Goal: Navigation & Orientation: Find specific page/section

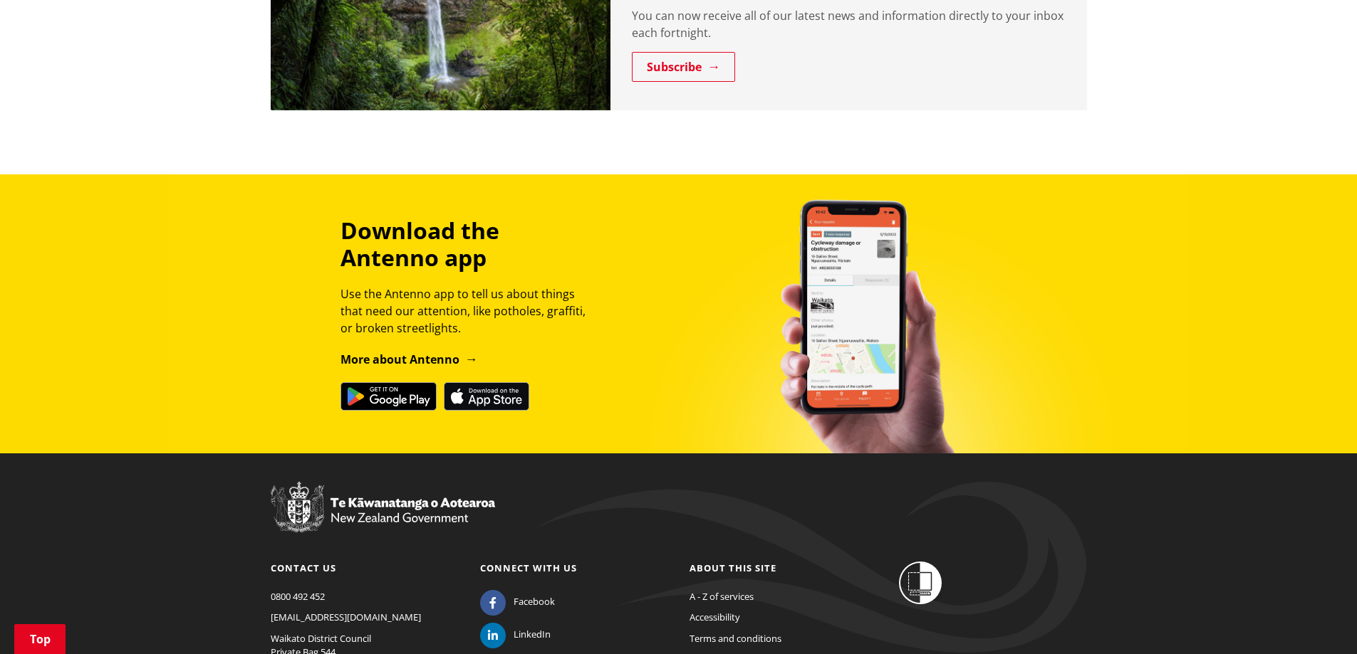
scroll to position [1670, 0]
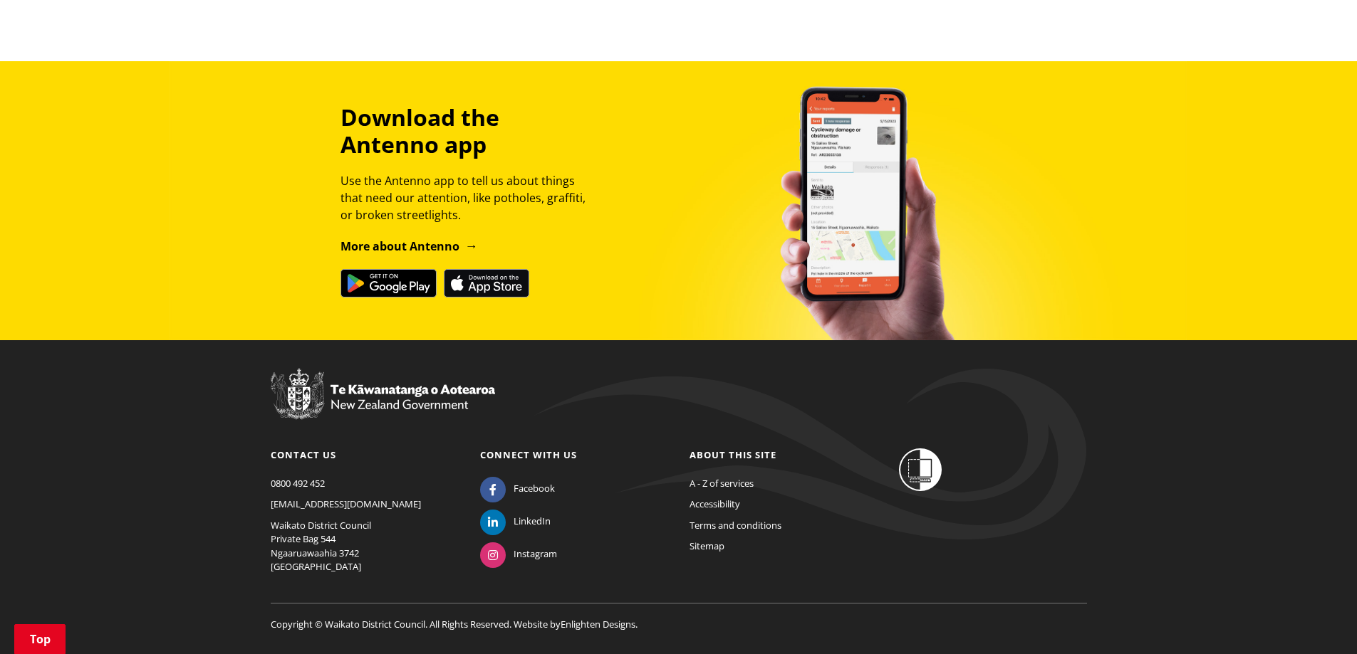
click at [706, 503] on ul "A - Z of services Accessibility Terms and conditions Sitemap" at bounding box center [783, 515] width 188 height 77
click at [710, 540] on link "Sitemap" at bounding box center [706, 546] width 35 height 13
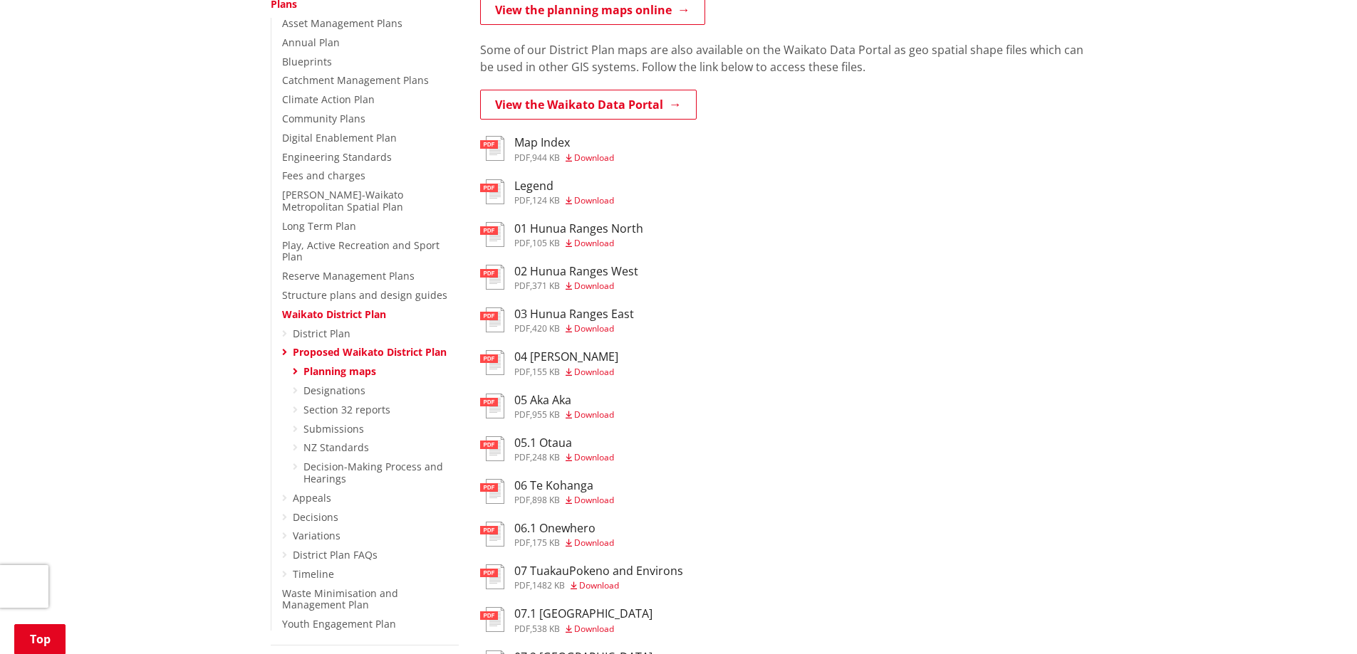
scroll to position [356, 0]
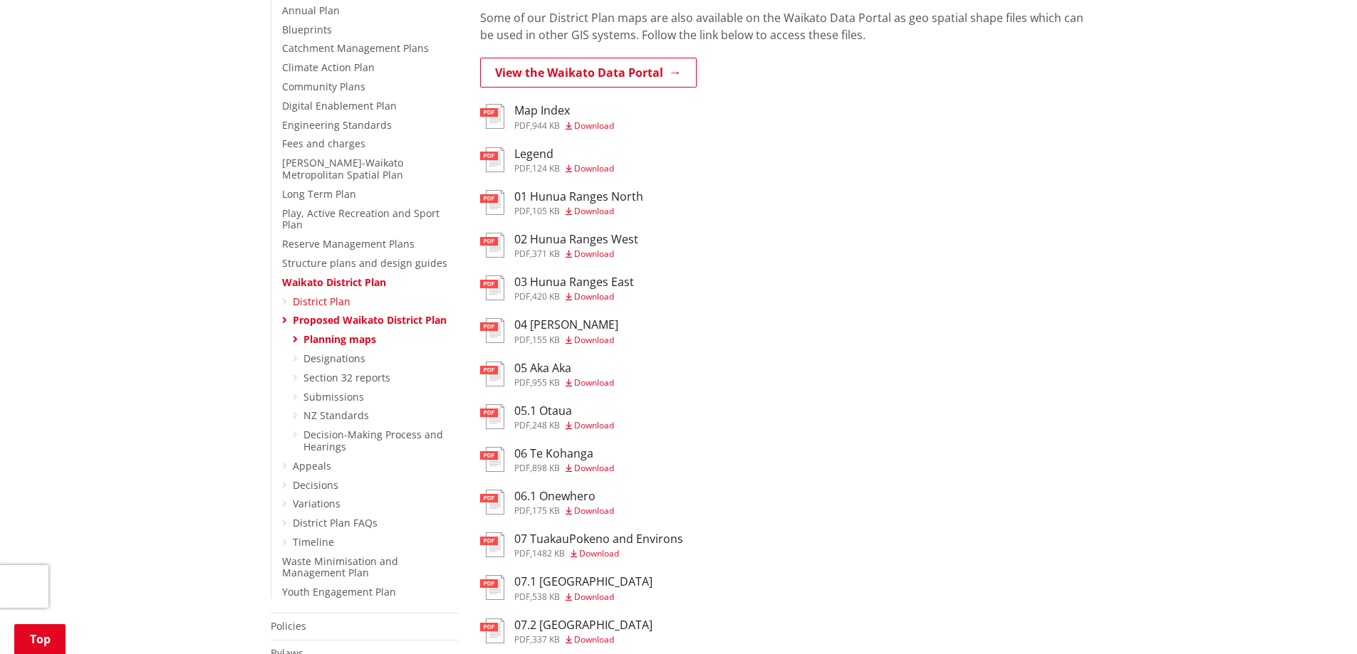
click at [310, 295] on link "District Plan" at bounding box center [322, 302] width 58 height 14
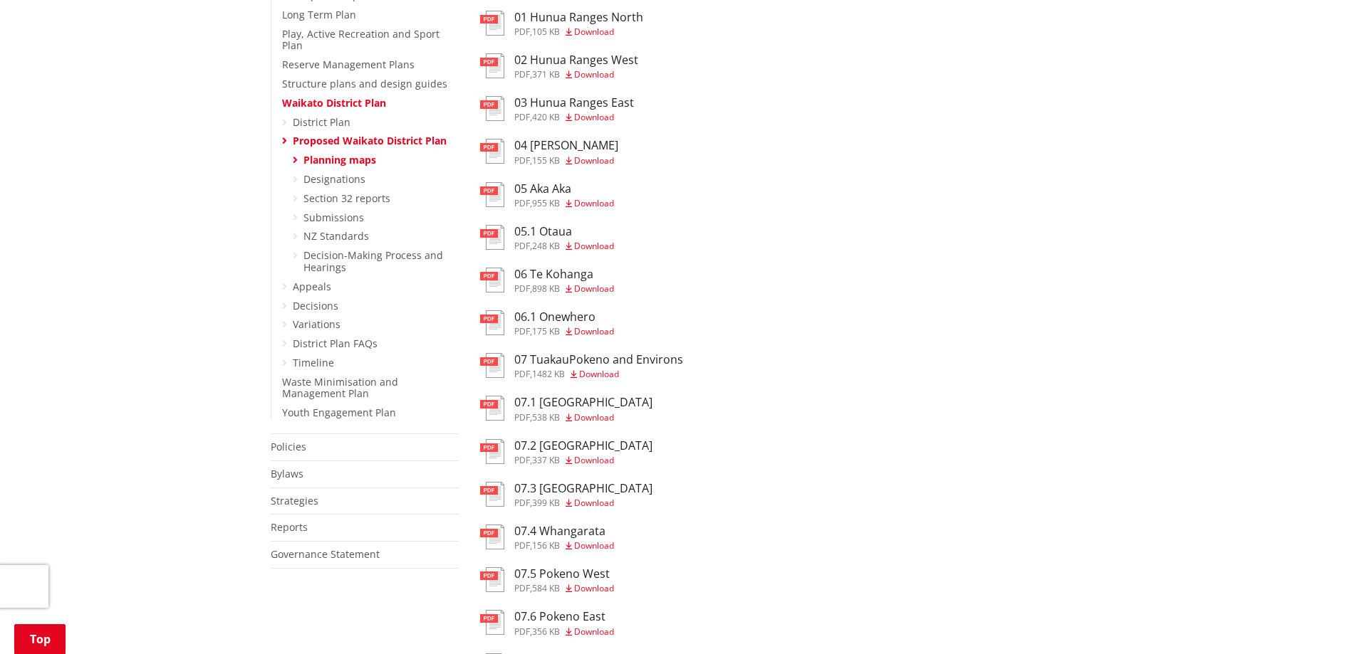
scroll to position [570, 0]
